Goal: Information Seeking & Learning: Learn about a topic

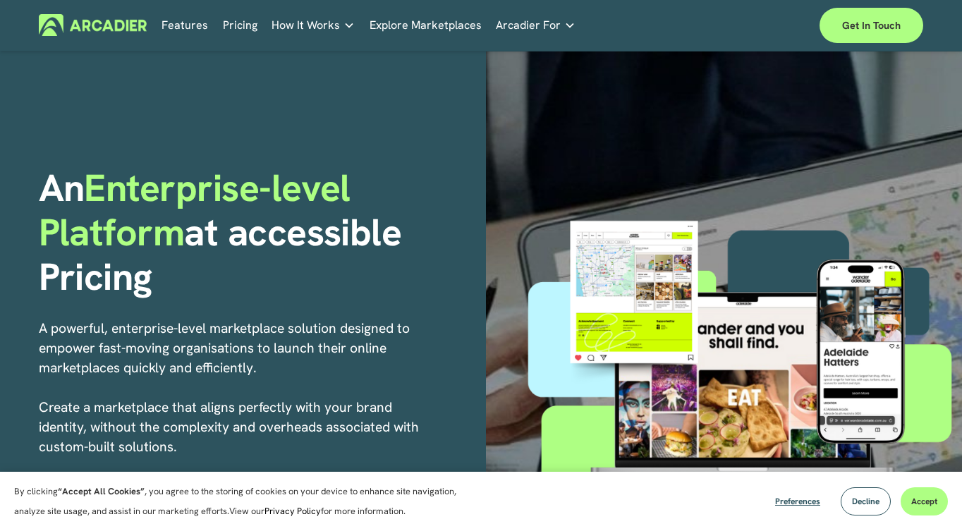
click at [166, 24] on link "Features" at bounding box center [184, 25] width 47 height 22
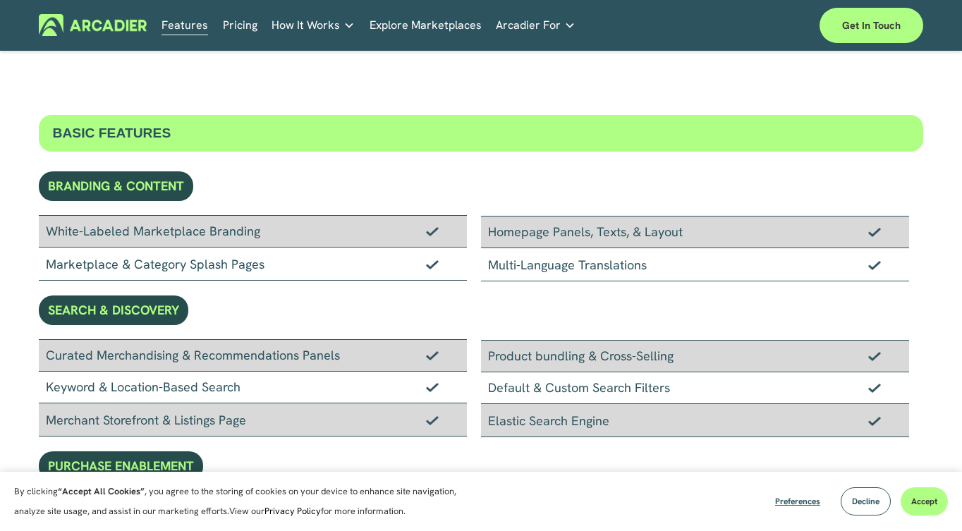
click at [238, 31] on link "Pricing" at bounding box center [240, 25] width 35 height 22
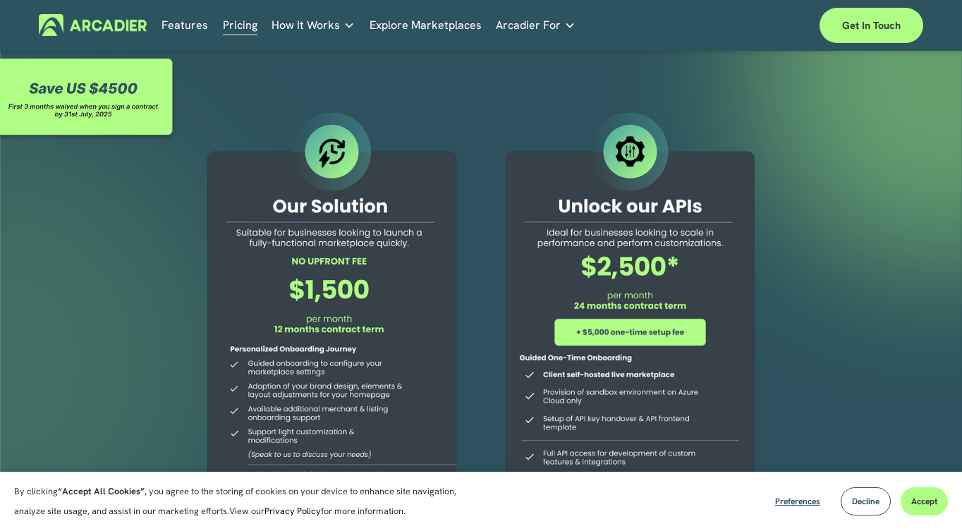
click at [387, 25] on link "Explore Marketplaces" at bounding box center [425, 25] width 112 height 22
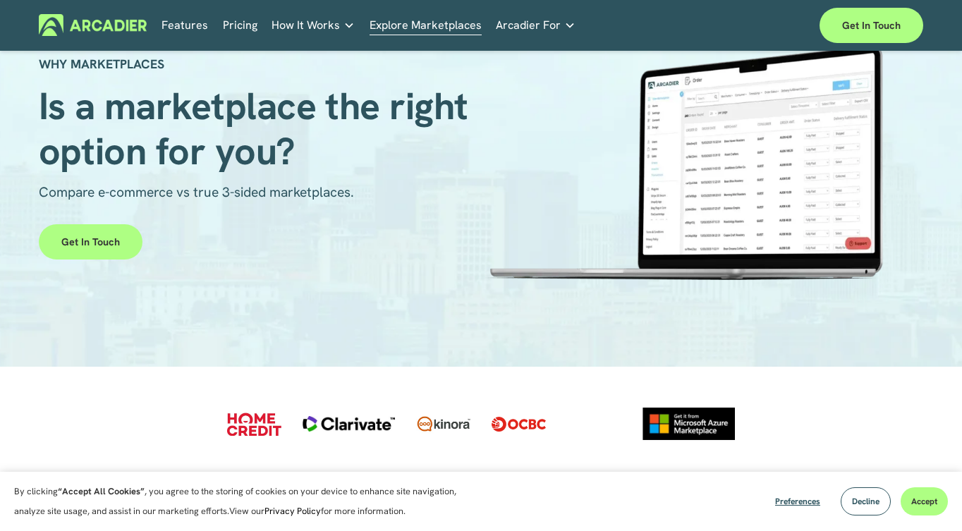
scroll to position [74, 0]
